Goal: Information Seeking & Learning: Check status

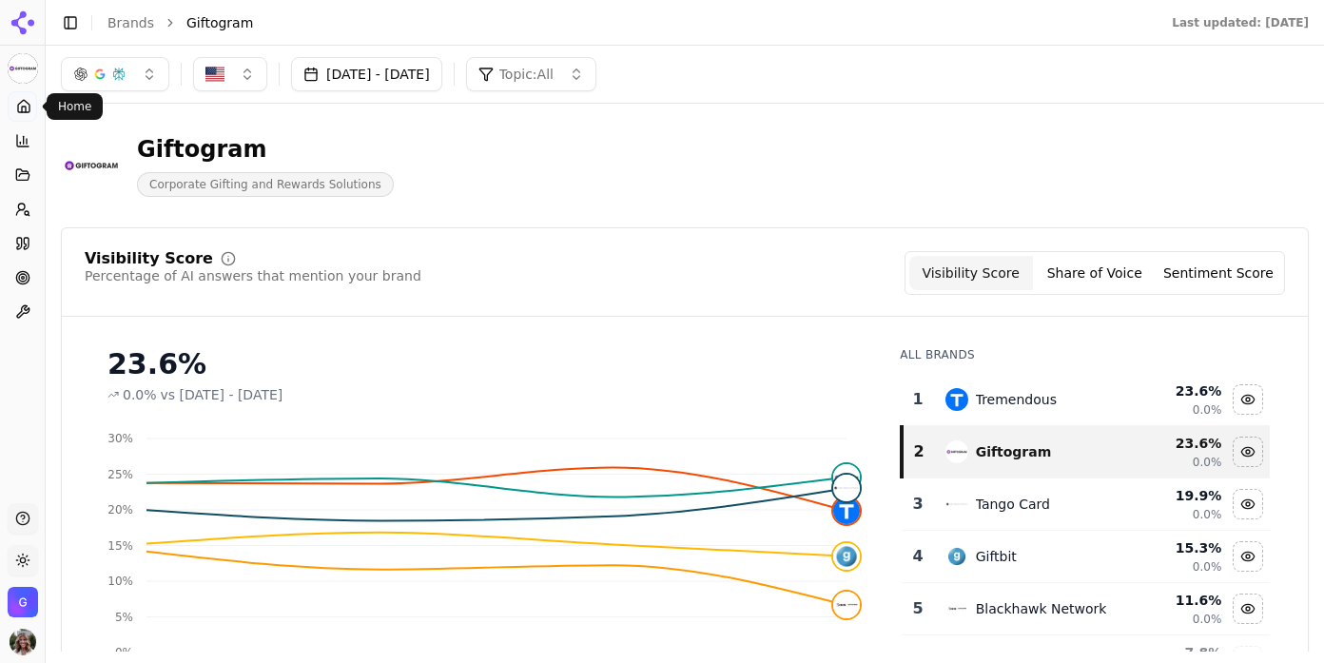
click at [22, 99] on icon at bounding box center [23, 106] width 15 height 15
click at [18, 281] on circle at bounding box center [22, 277] width 12 height 12
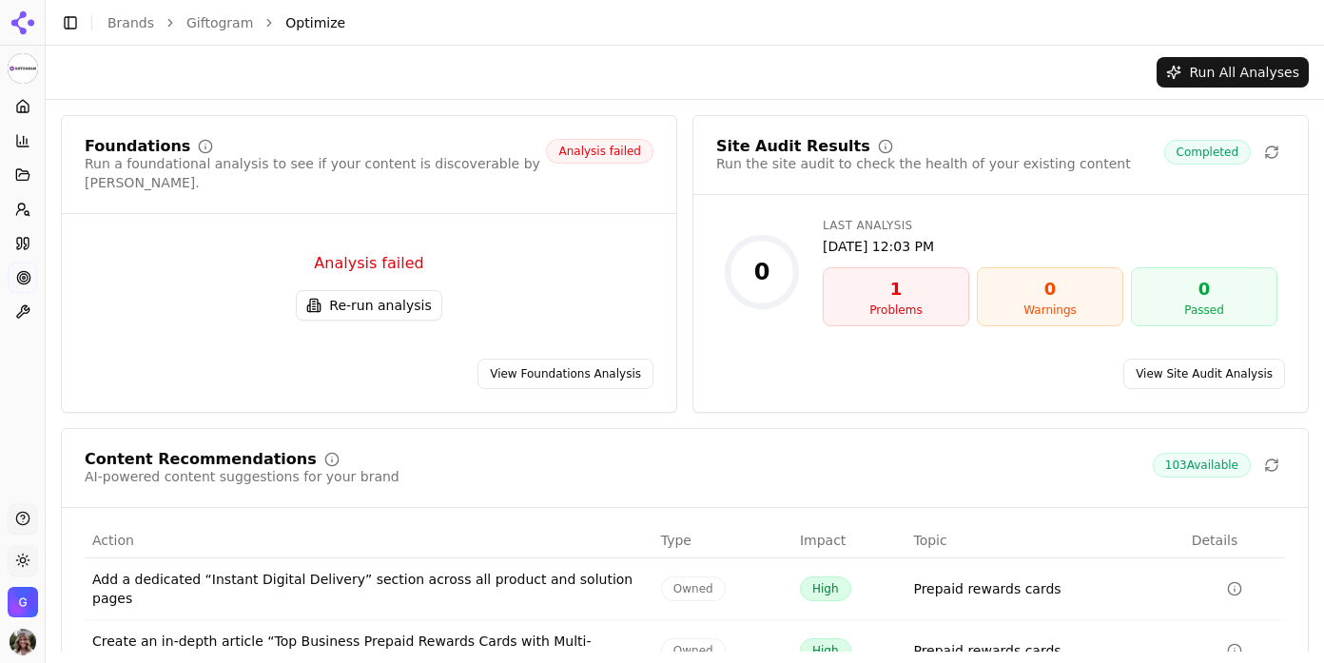
click at [358, 290] on button "Re-run analysis" at bounding box center [368, 305] width 145 height 30
click at [392, 292] on button "Re-run analysis" at bounding box center [368, 305] width 145 height 30
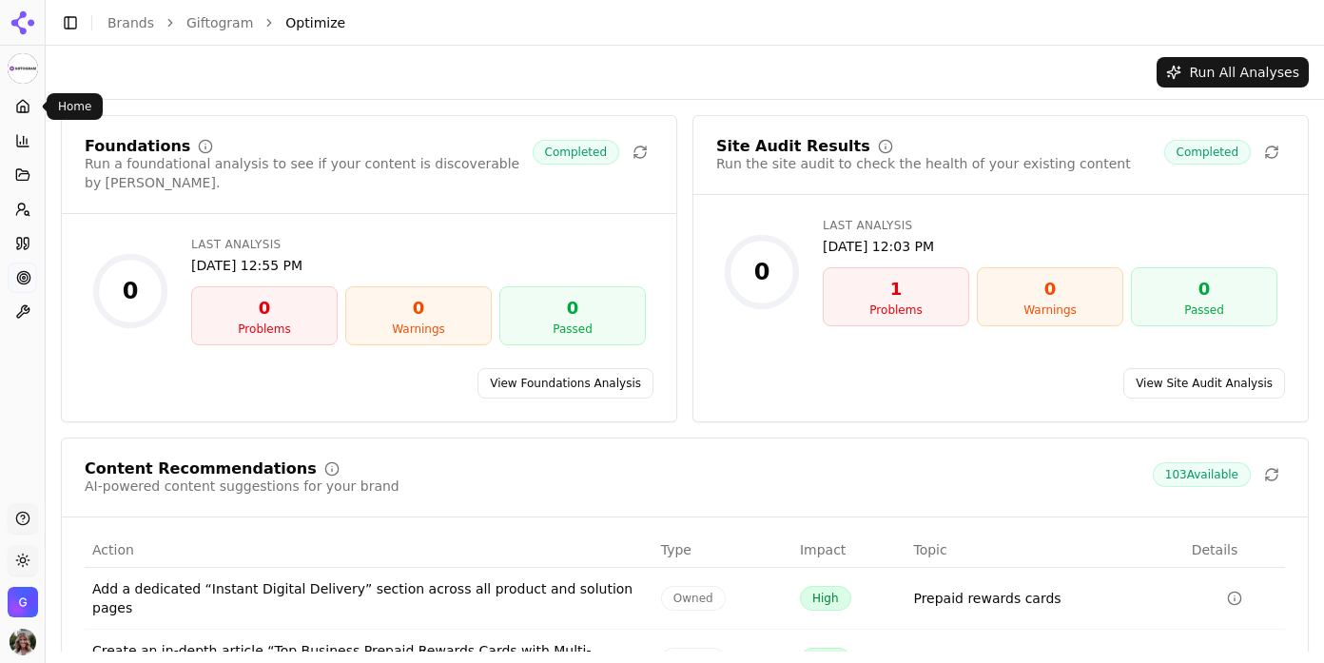
click at [12, 111] on link "Home" at bounding box center [22, 106] width 29 height 30
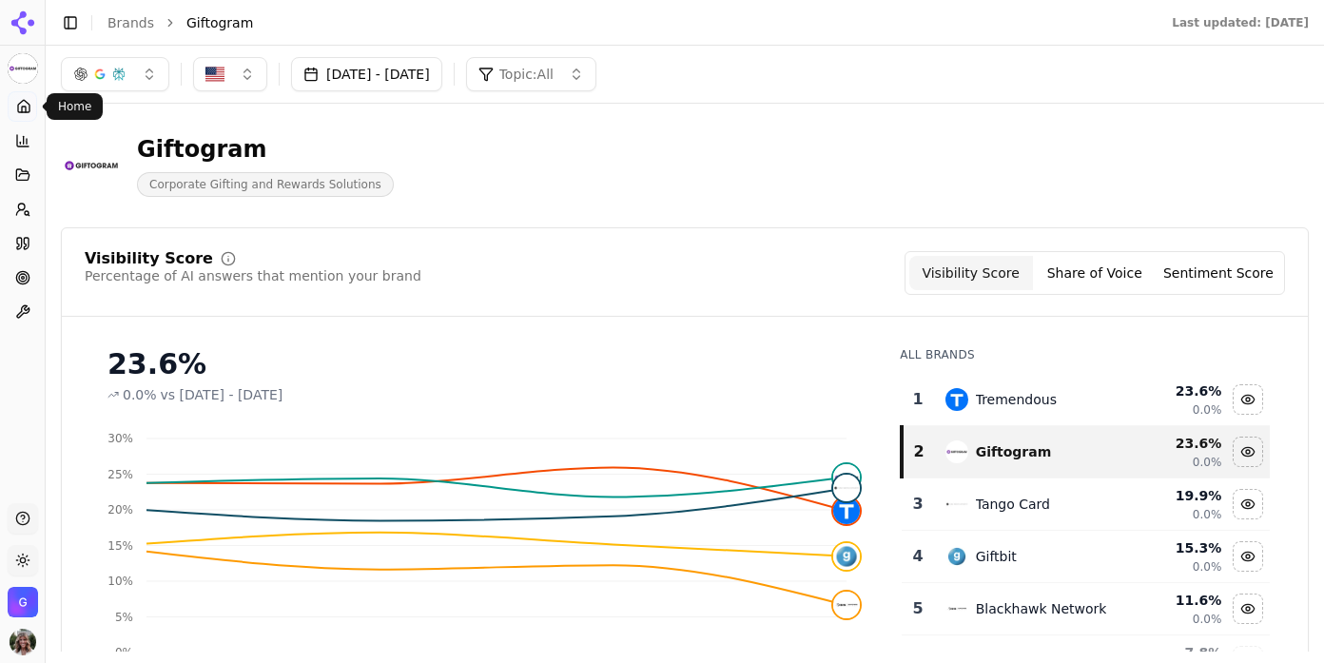
click at [17, 103] on icon at bounding box center [23, 106] width 15 height 15
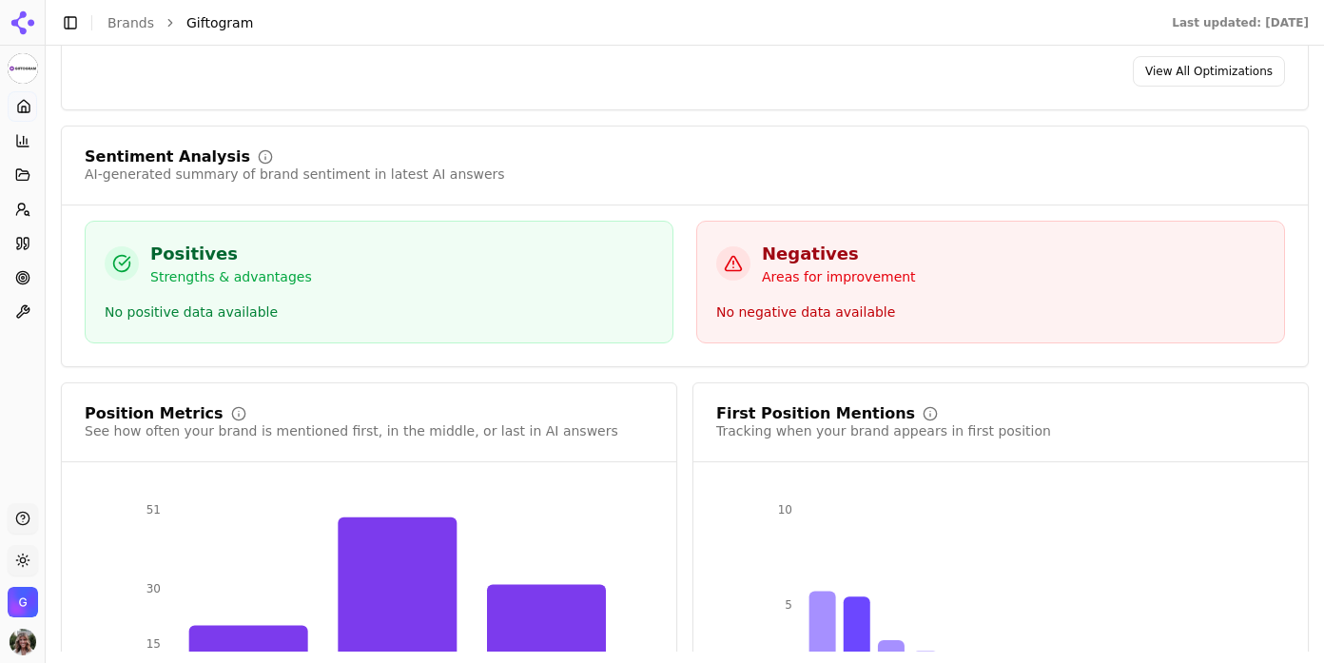
scroll to position [3552, 0]
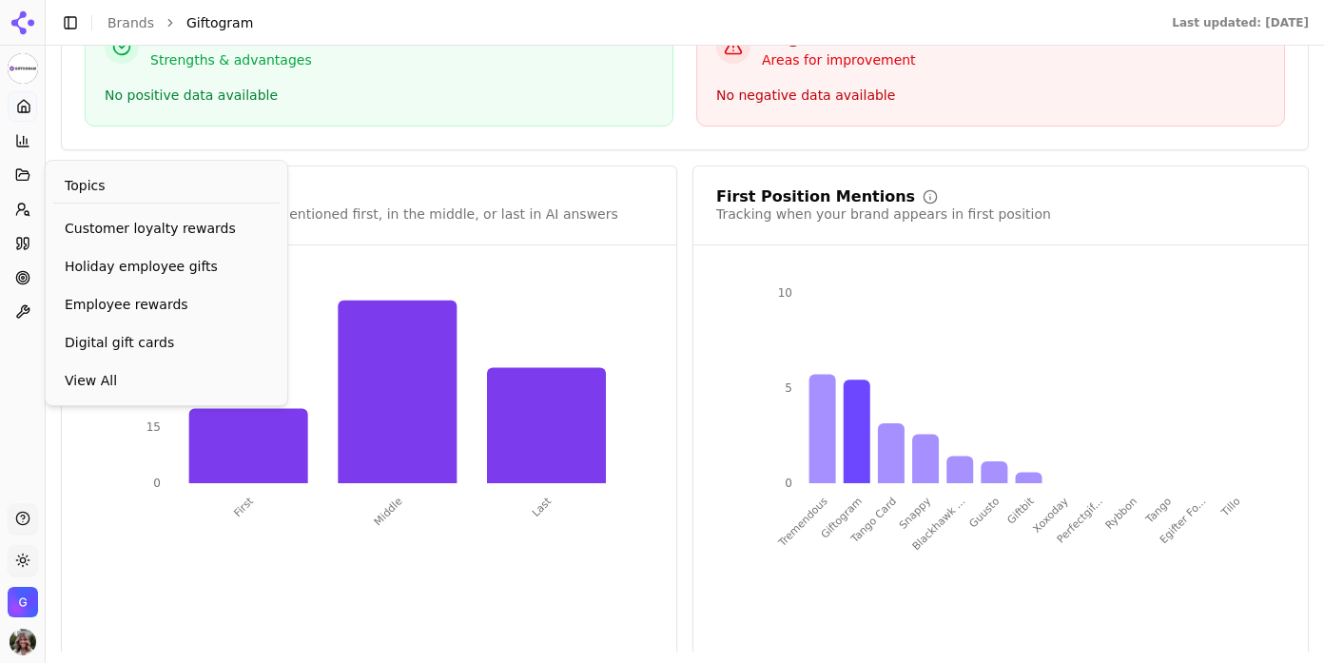
click at [28, 169] on icon at bounding box center [22, 174] width 15 height 15
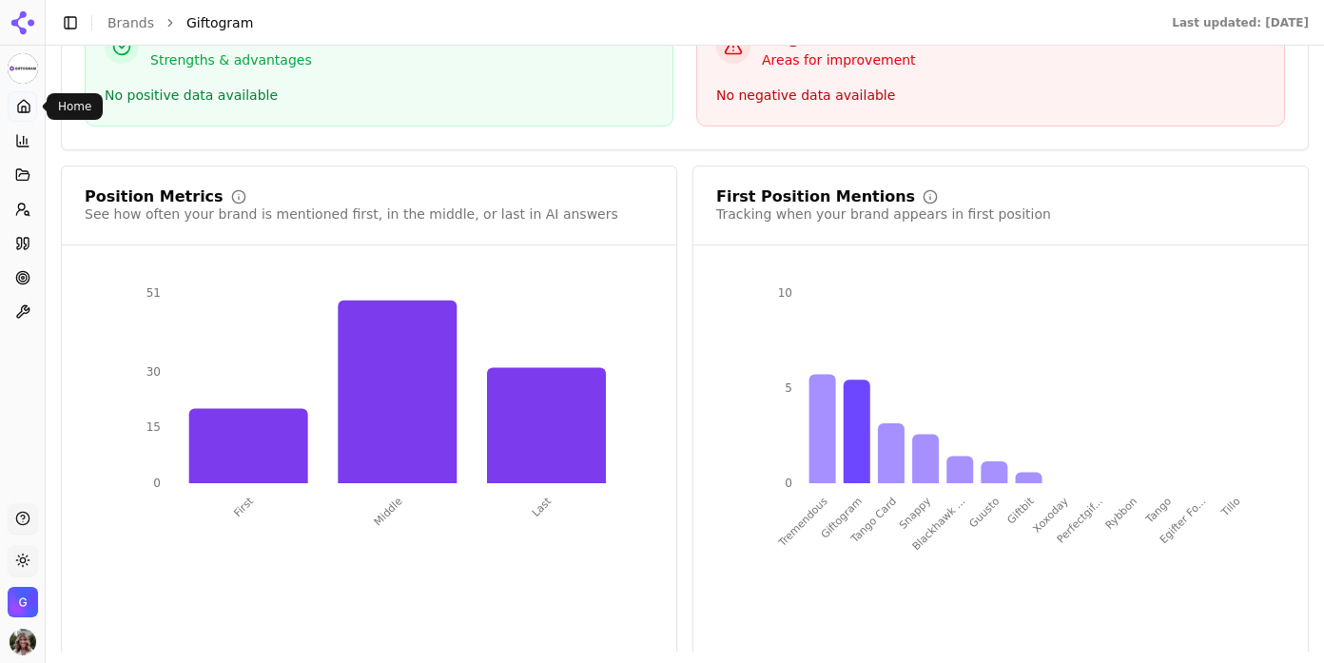
click at [19, 111] on icon at bounding box center [23, 106] width 15 height 15
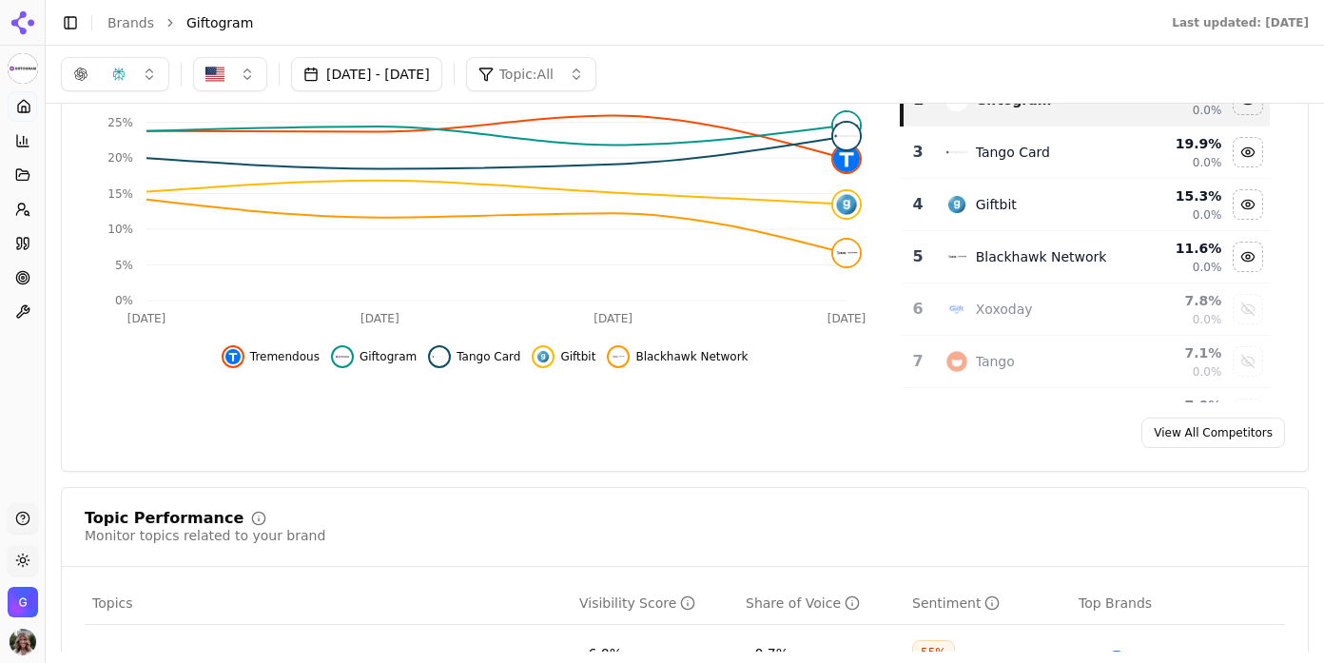
scroll to position [0, 0]
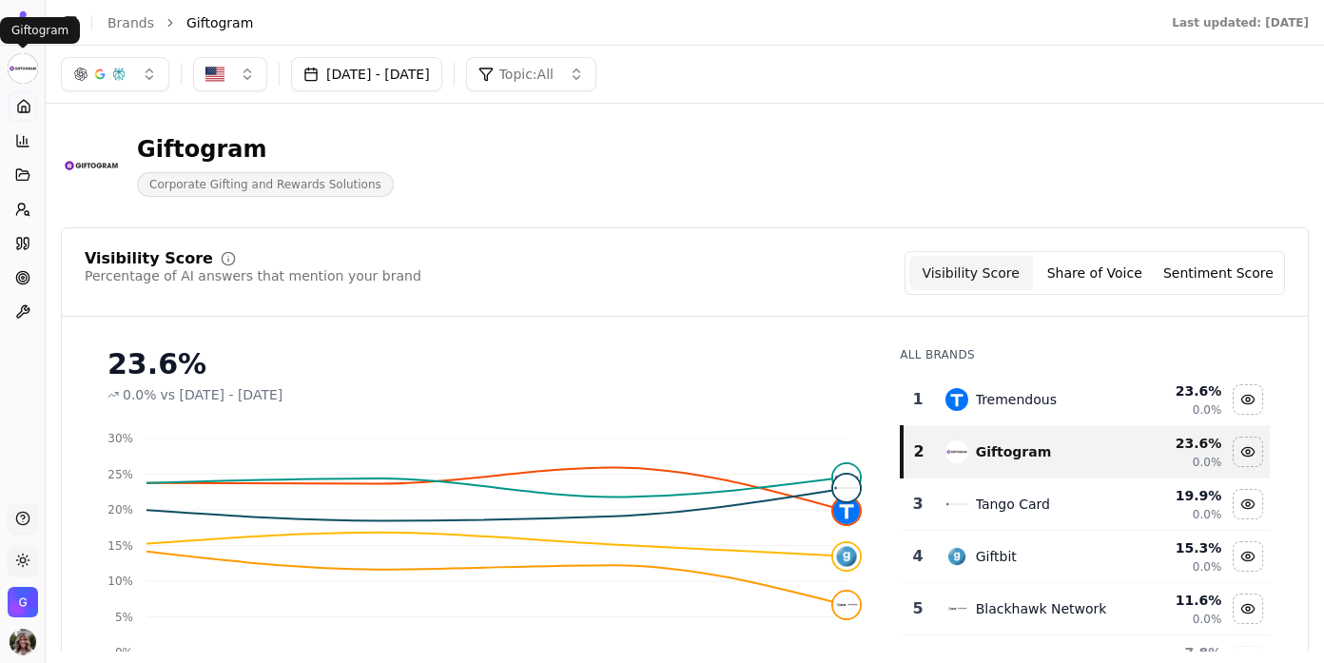
click at [22, 71] on html "Giftogram Platform Home Competition Topics Prompts Citations Optimize Toolbox S…" at bounding box center [662, 331] width 1324 height 663
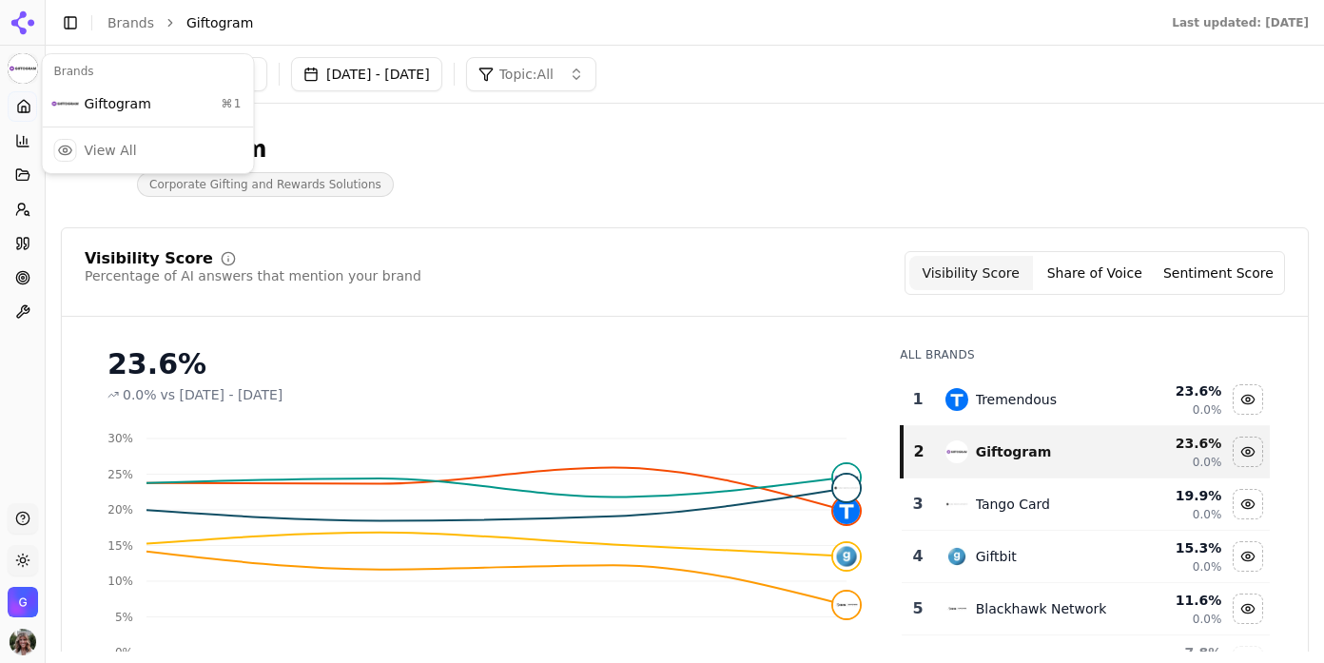
click at [25, 290] on html "Giftogram Platform Home Competition Topics Prompts Citations Optimize Toolbox S…" at bounding box center [662, 331] width 1324 height 663
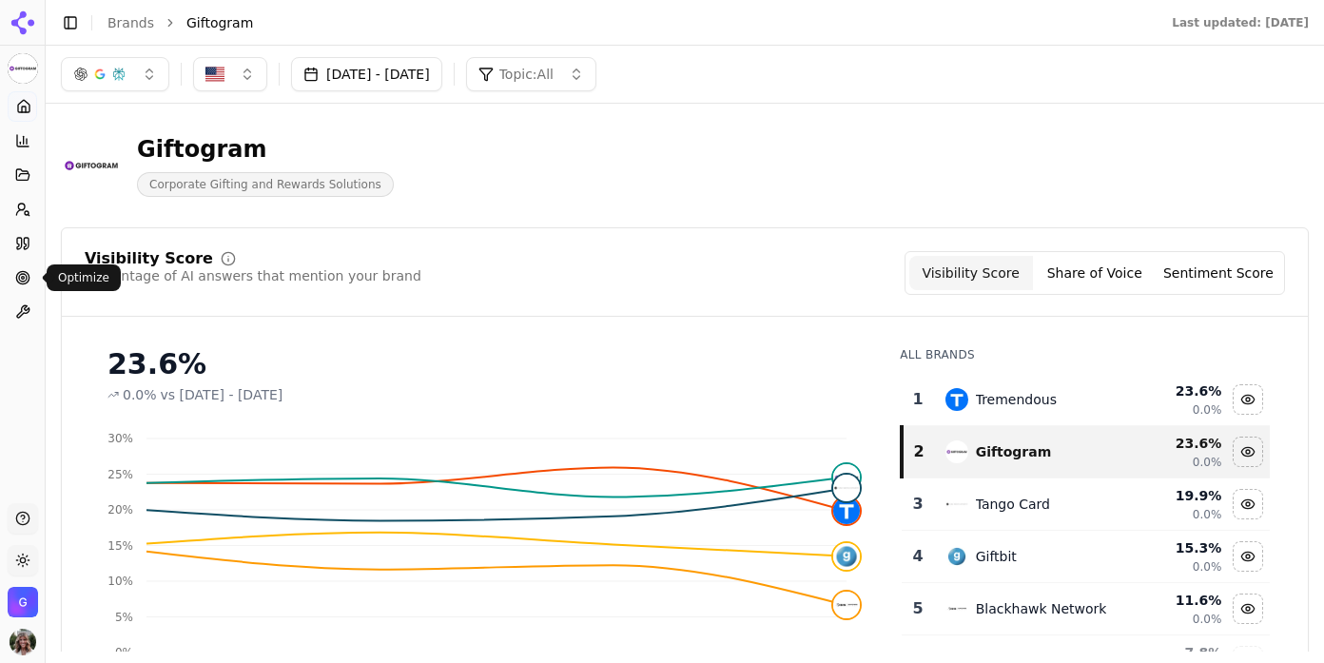
click at [29, 274] on icon at bounding box center [22, 277] width 15 height 15
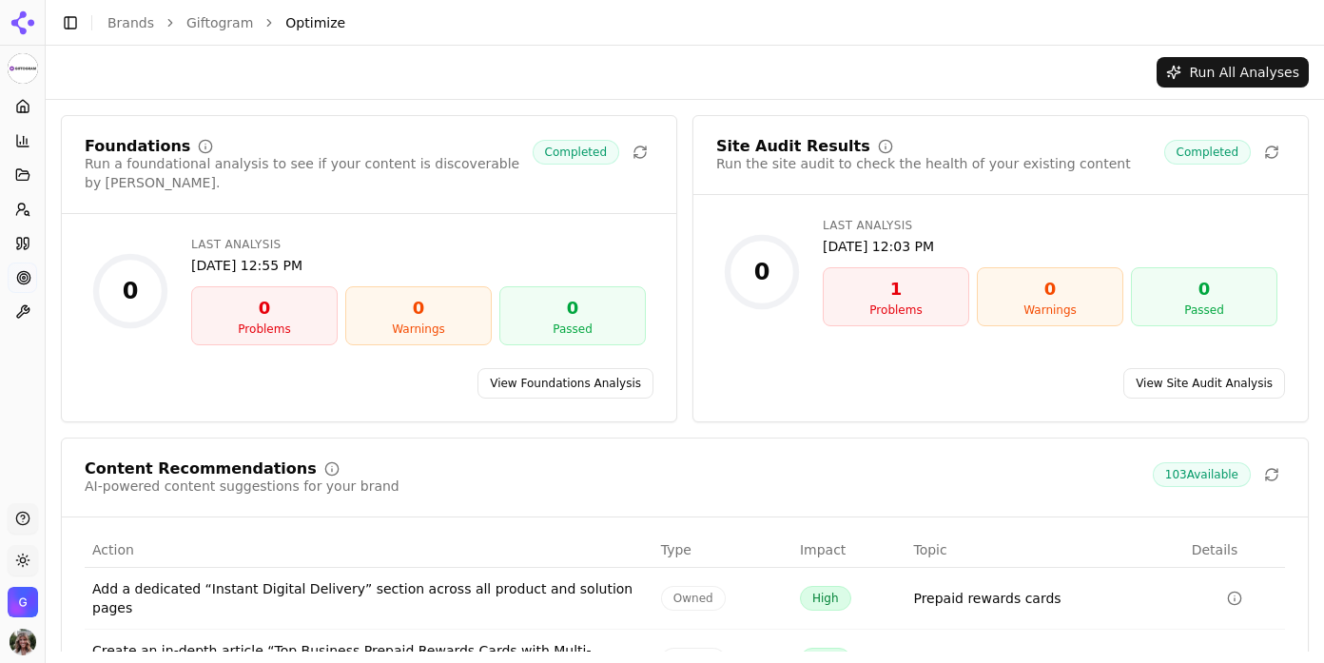
click at [1163, 368] on link "View Site Audit Analysis" at bounding box center [1204, 383] width 162 height 30
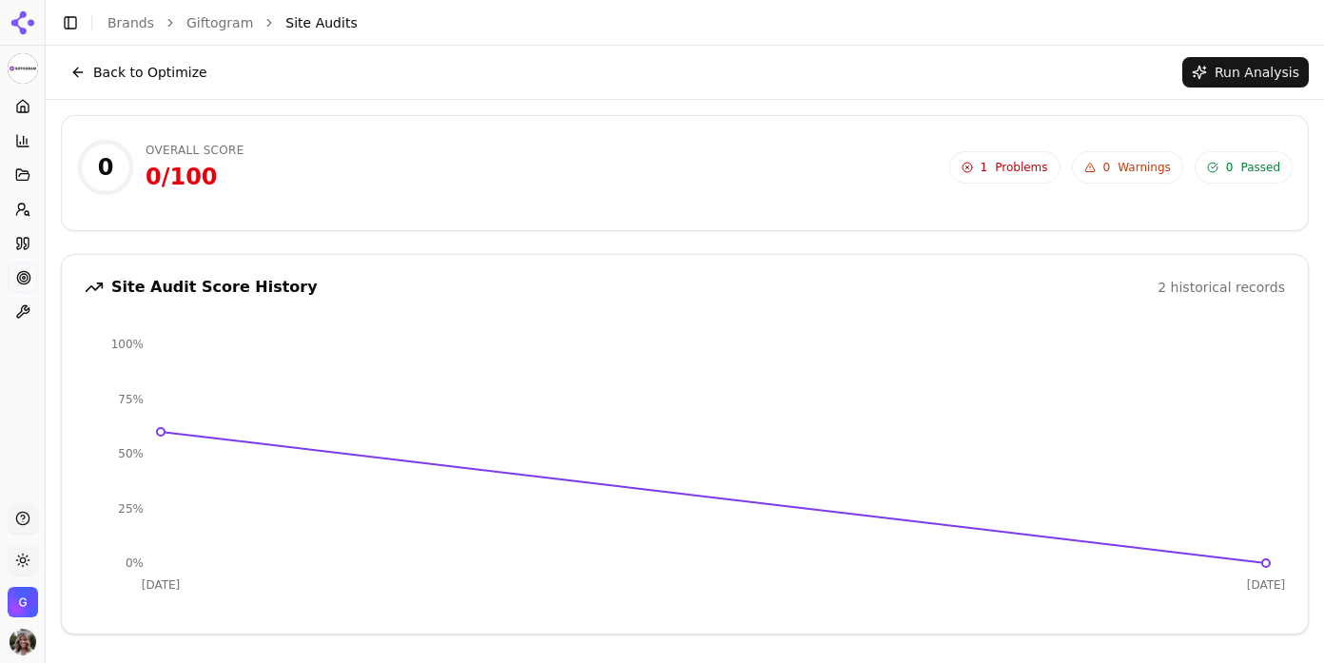
click at [1005, 165] on span "Problems" at bounding box center [1021, 167] width 52 height 15
click at [166, 78] on button "Back to Optimize" at bounding box center [139, 72] width 156 height 30
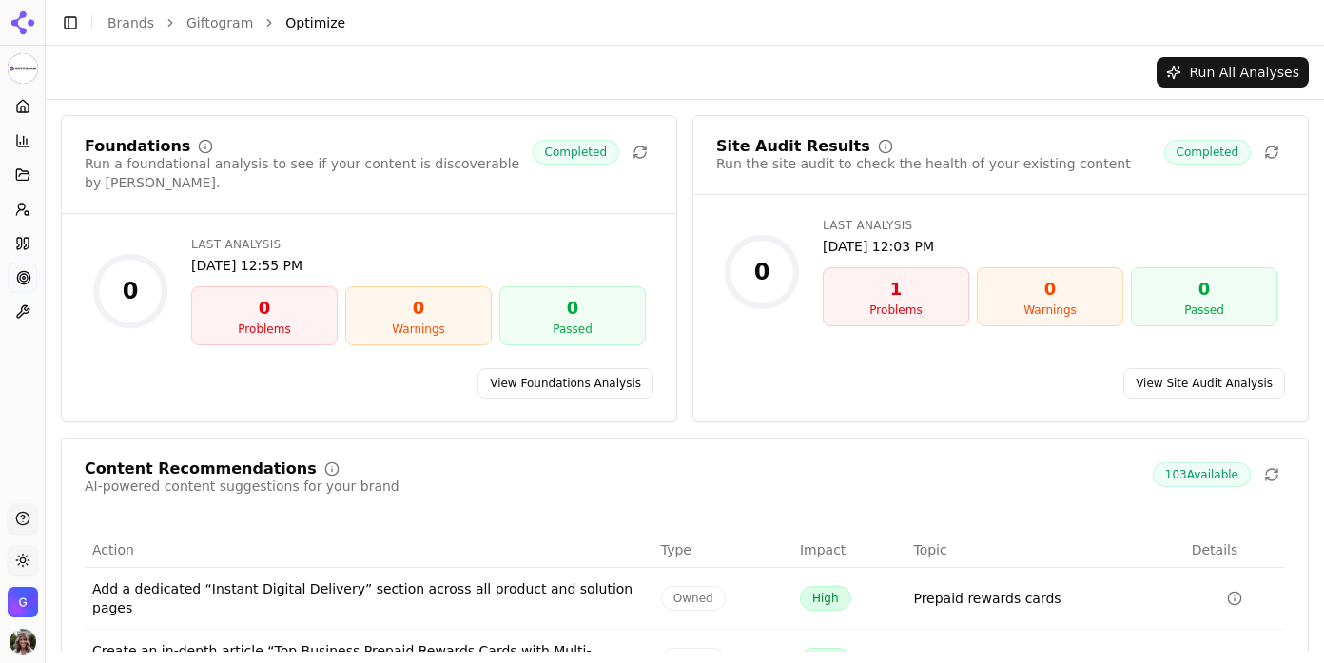
click at [1187, 368] on link "View Site Audit Analysis" at bounding box center [1204, 383] width 162 height 30
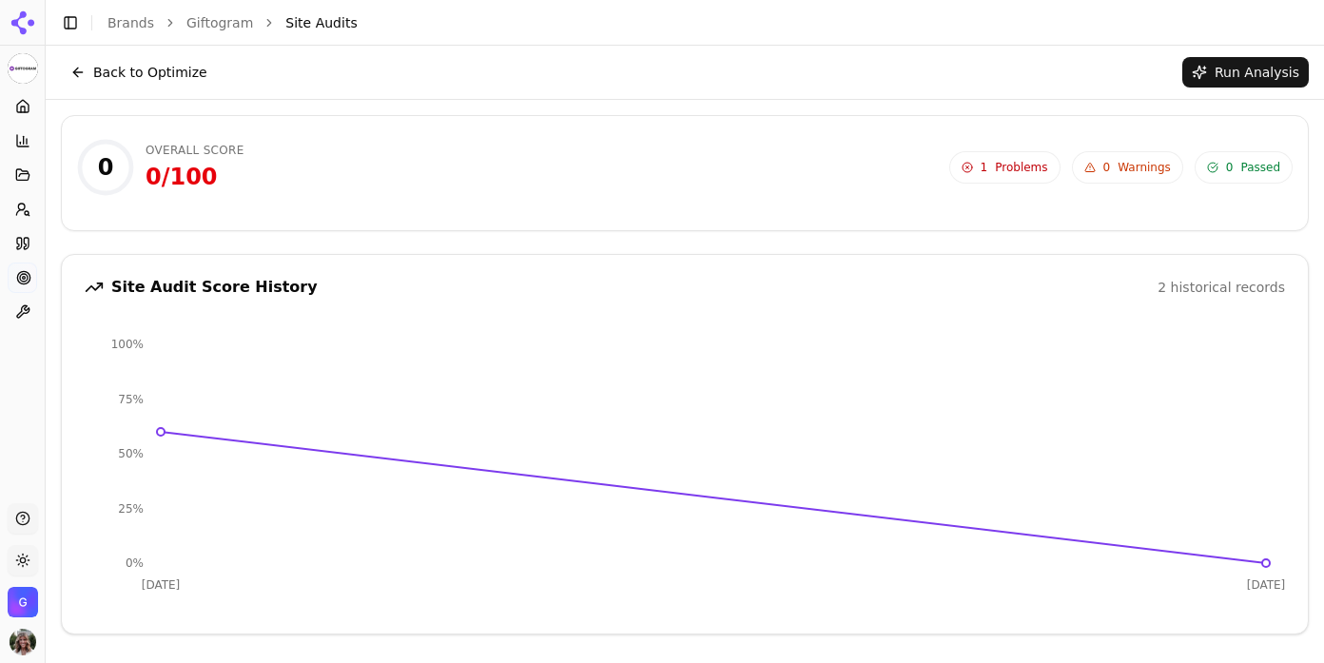
click at [189, 79] on button "Back to Optimize" at bounding box center [139, 72] width 156 height 30
